Goal: Use online tool/utility: Use online tool/utility

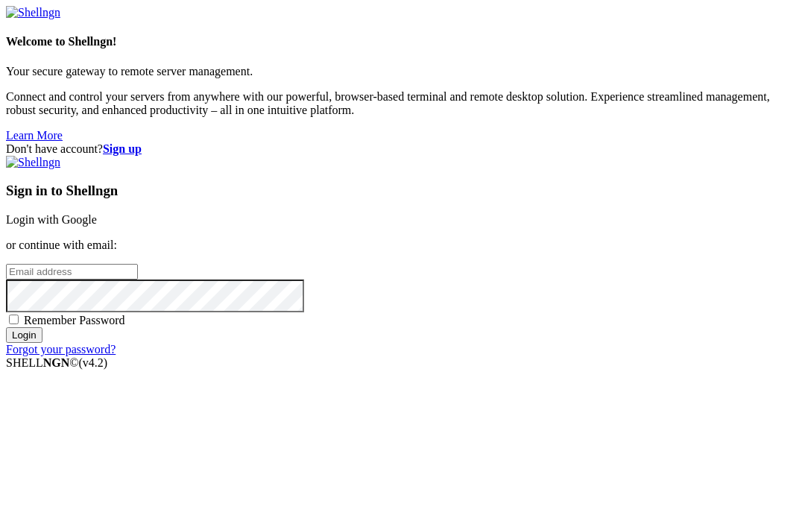
click at [476, 156] on div "Sign in to Shellngn Login with Google or continue with email: Remember Password…" at bounding box center [402, 256] width 793 height 201
click at [97, 213] on link "Login with Google" at bounding box center [51, 219] width 91 height 13
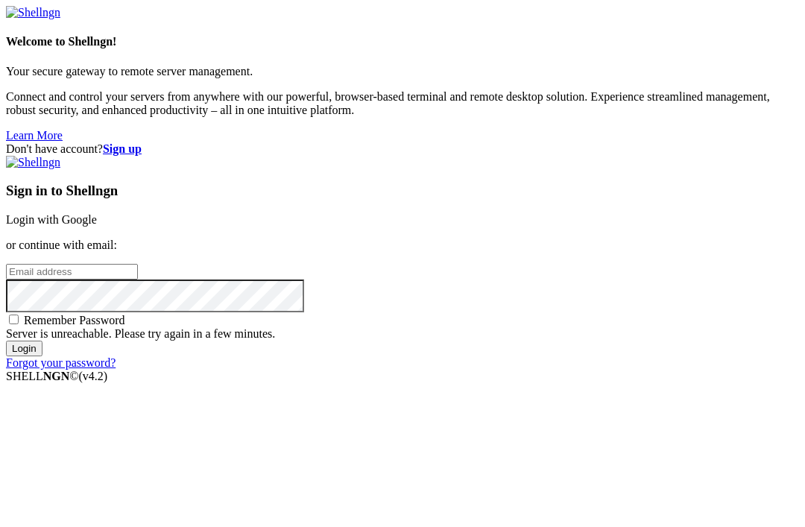
click at [97, 213] on link "Login with Google" at bounding box center [51, 219] width 91 height 13
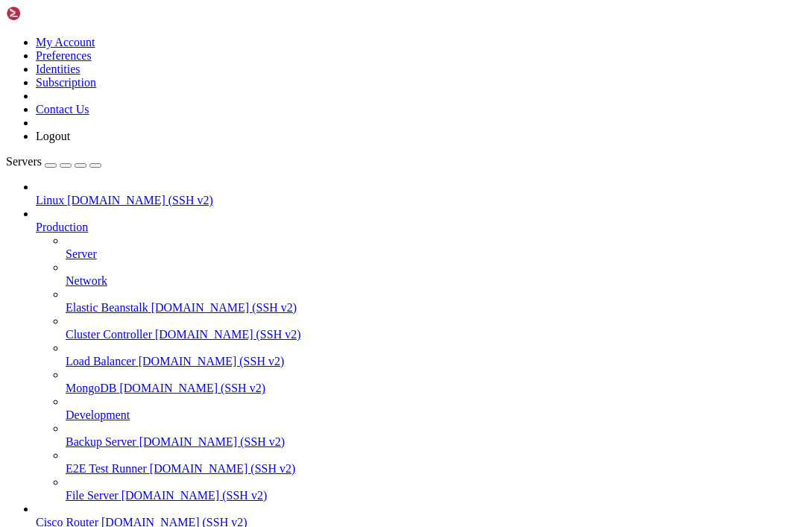
scroll to position [15557, 0]
